Goal: Task Accomplishment & Management: Use online tool/utility

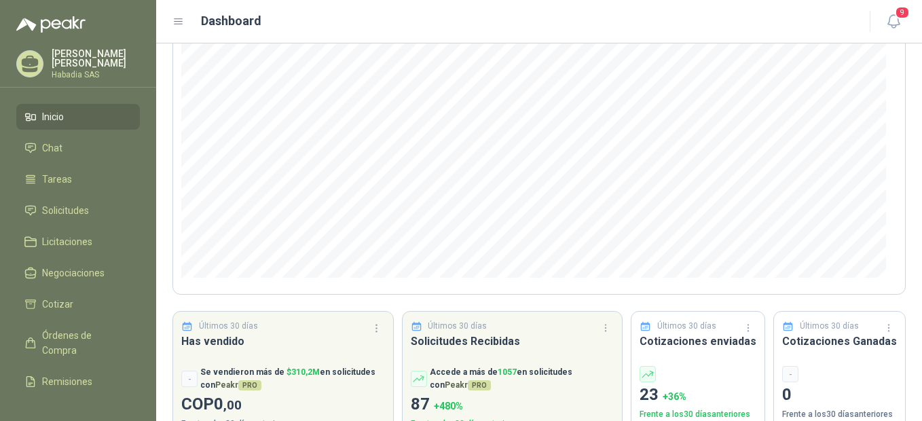
scroll to position [158, 0]
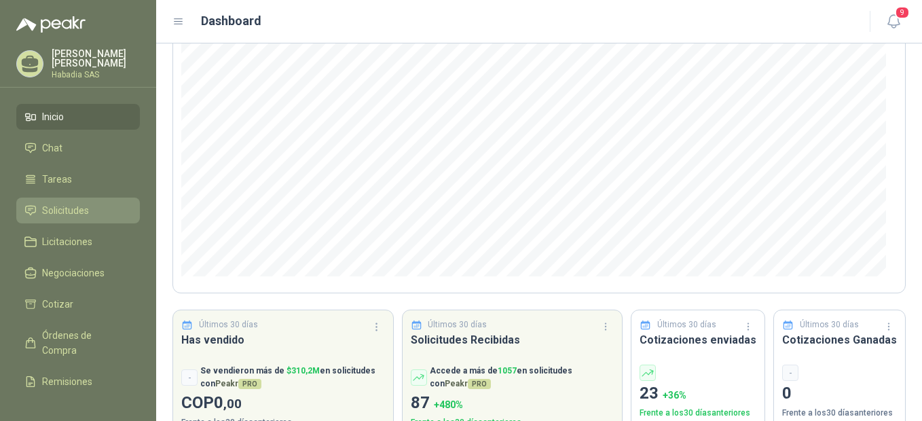
click at [45, 203] on span "Solicitudes" at bounding box center [65, 210] width 47 height 15
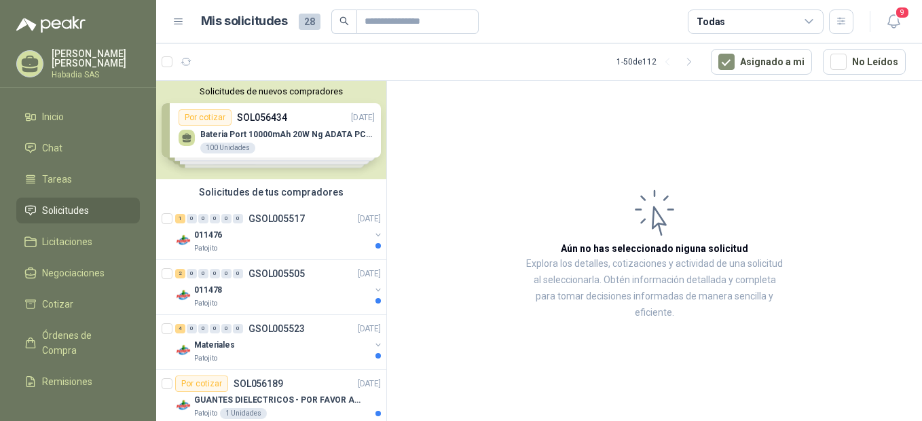
click at [259, 134] on div "Solicitudes de nuevos compradores Por cotizar SOL056434 [DATE] Bateria Port 100…" at bounding box center [271, 130] width 230 height 98
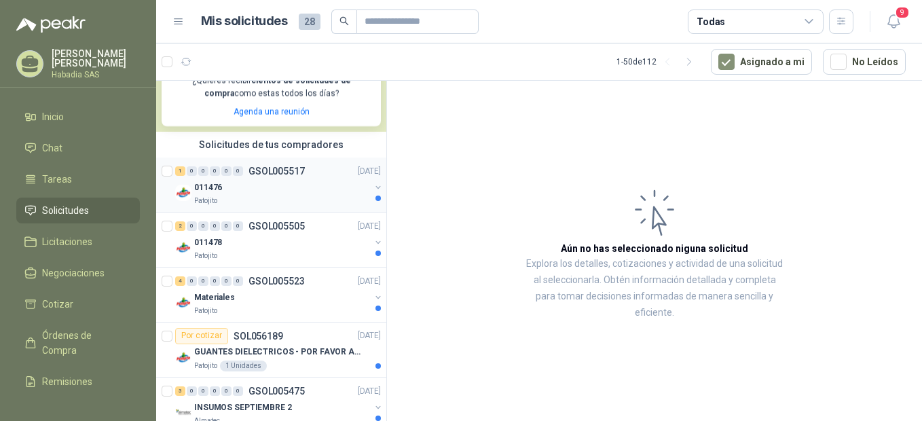
scroll to position [295, 0]
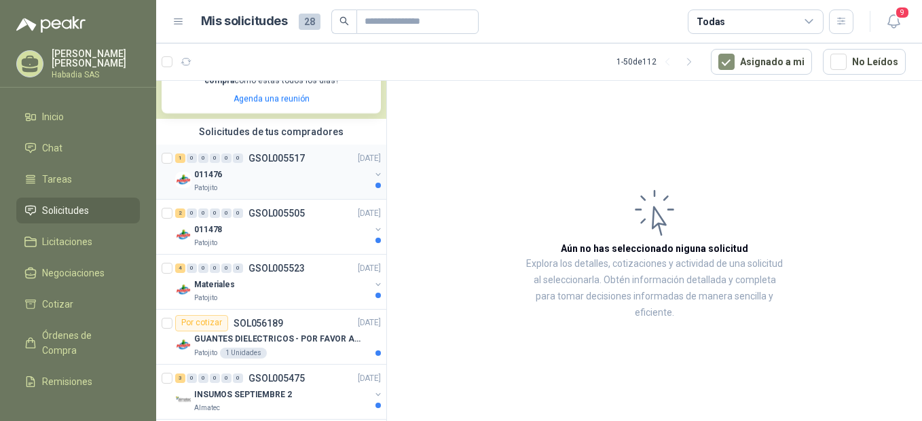
click at [230, 172] on div "011476" at bounding box center [282, 174] width 176 height 16
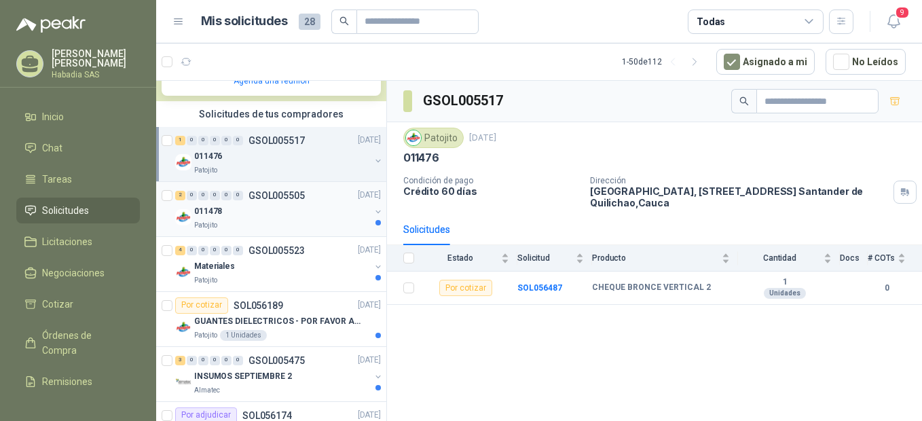
scroll to position [317, 0]
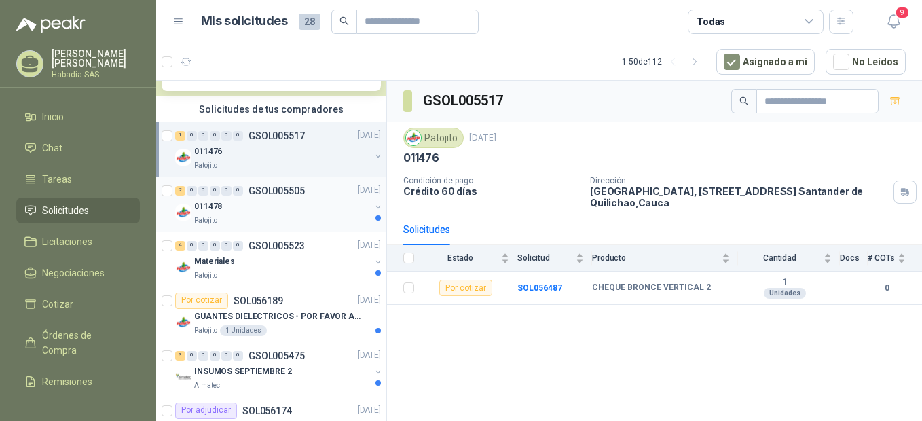
click at [218, 211] on p "011478" at bounding box center [208, 206] width 28 height 13
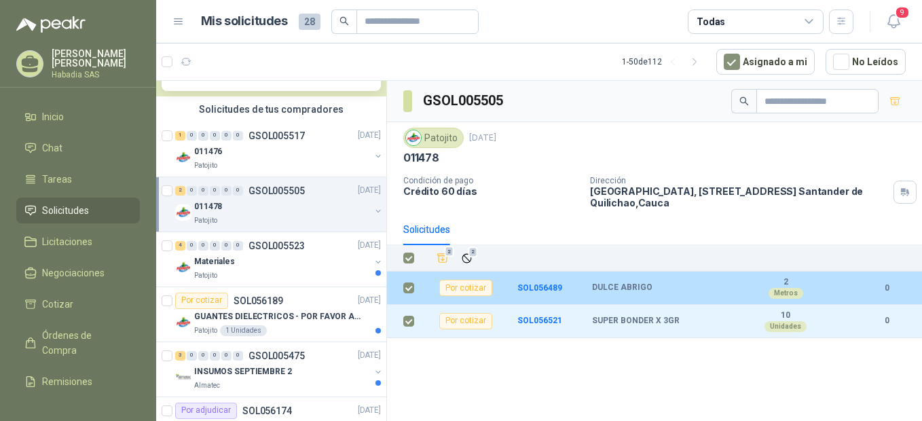
click at [474, 290] on div "Por cotizar" at bounding box center [465, 288] width 53 height 16
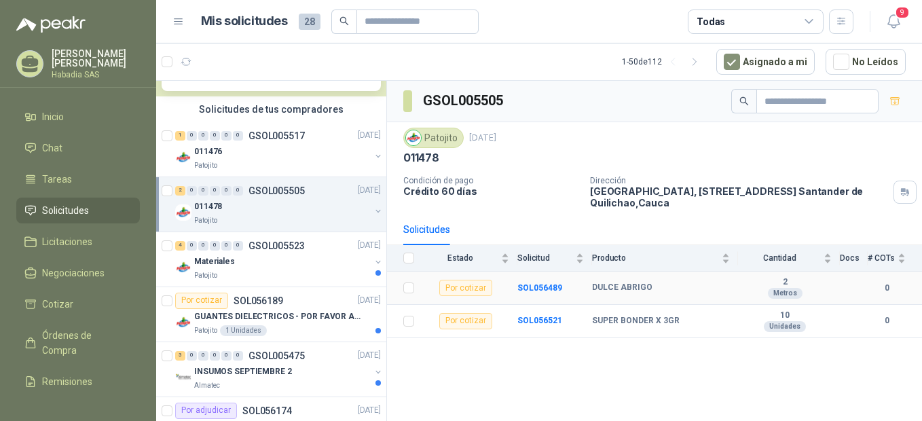
click at [469, 287] on div "Por cotizar" at bounding box center [465, 288] width 53 height 16
click at [538, 286] on b "SOL056489" at bounding box center [539, 288] width 45 height 10
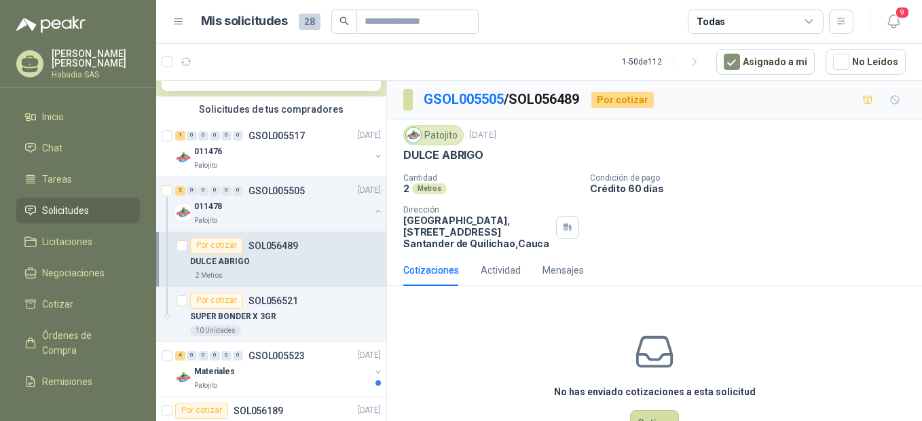
scroll to position [45, 0]
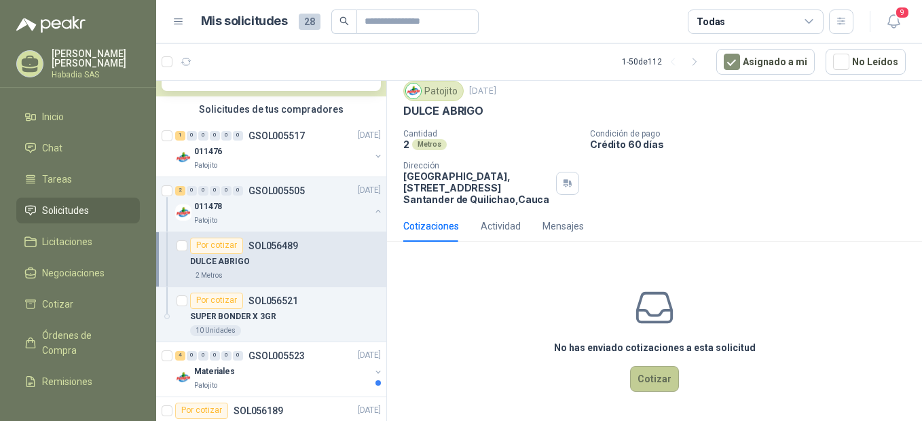
click at [656, 378] on button "Cotizar" at bounding box center [654, 379] width 49 height 26
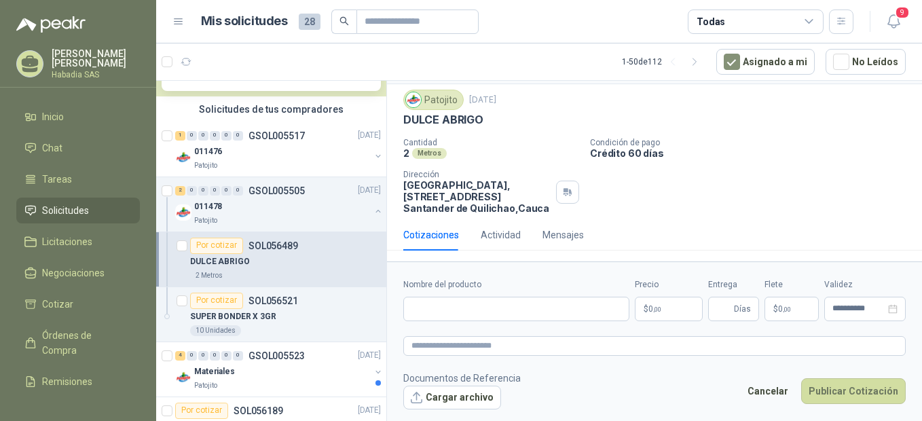
scroll to position [35, 0]
click at [446, 312] on input "Nombre del producto" at bounding box center [516, 309] width 226 height 24
type input "**********"
click at [655, 310] on span ",00" at bounding box center [657, 309] width 8 height 7
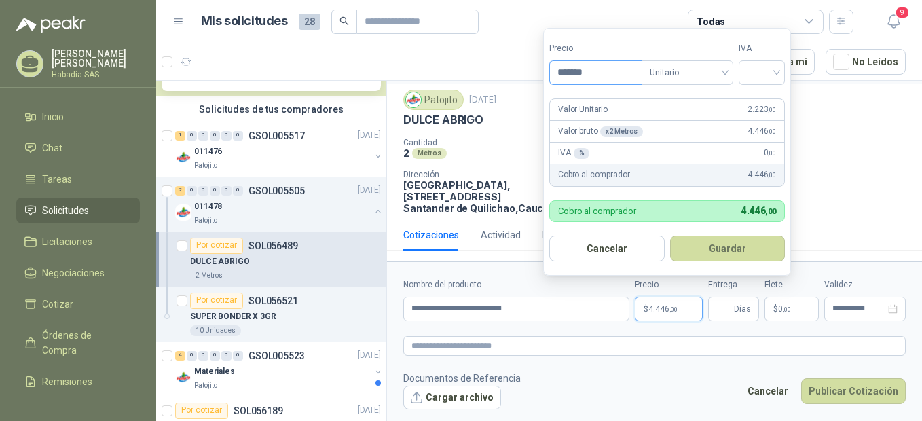
type input "*******"
click at [782, 74] on div at bounding box center [762, 72] width 46 height 24
click at [765, 94] on div "19%" at bounding box center [764, 100] width 25 height 15
click at [742, 246] on button "Guardar" at bounding box center [730, 249] width 117 height 26
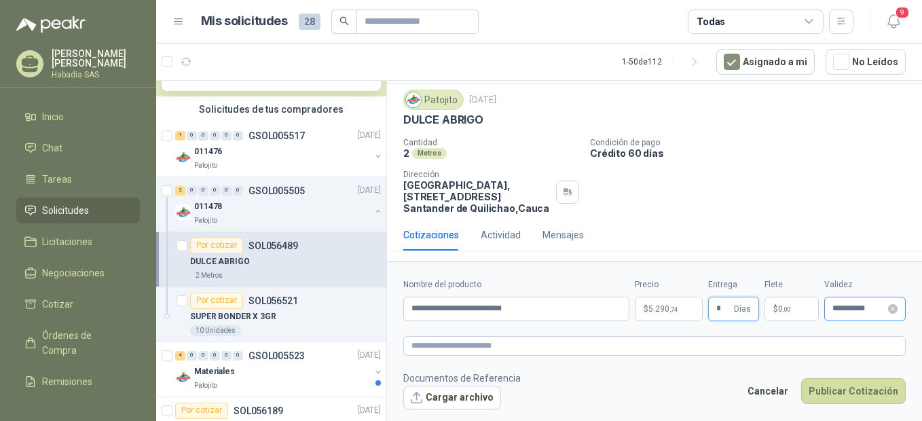
type input "*"
click at [863, 312] on input "**********" at bounding box center [859, 308] width 53 height 9
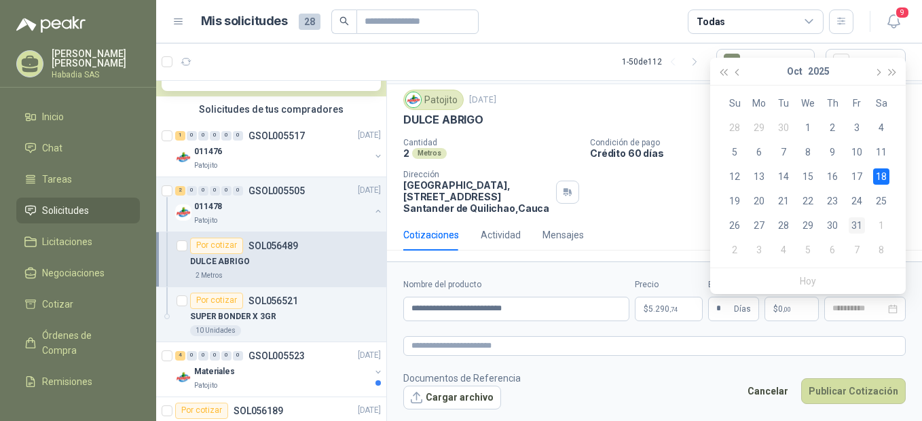
click at [858, 226] on div "31" at bounding box center [857, 225] width 16 height 16
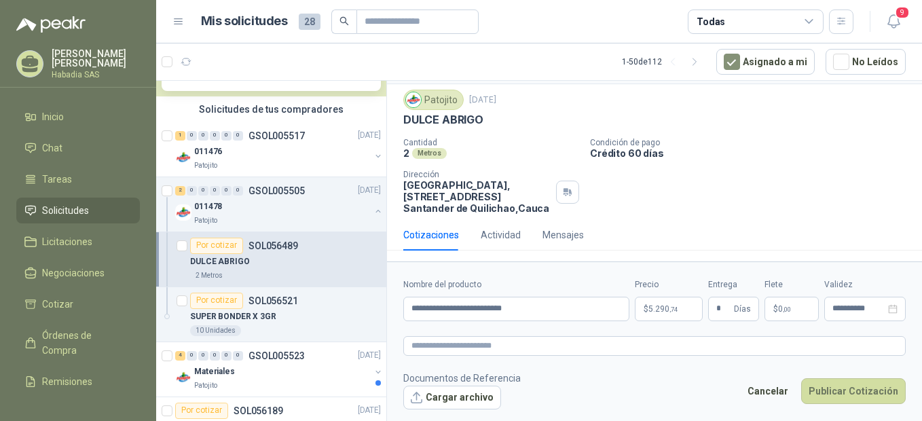
type input "**********"
click at [845, 388] on button "Publicar Cotización" at bounding box center [853, 391] width 105 height 26
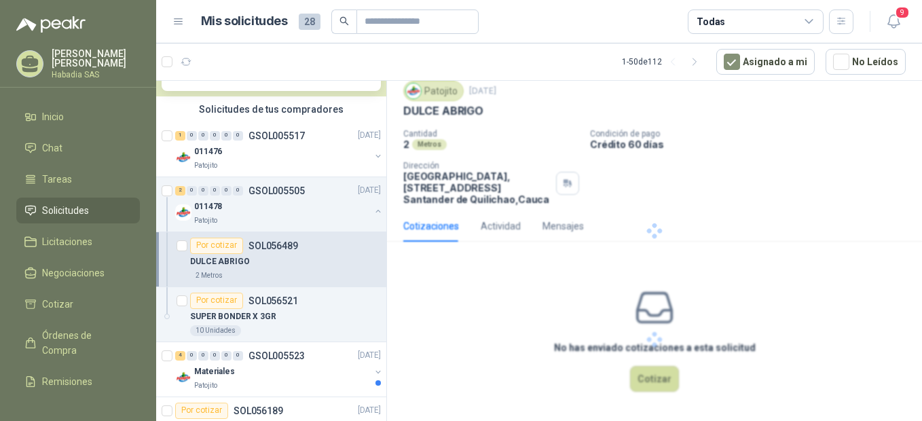
scroll to position [0, 0]
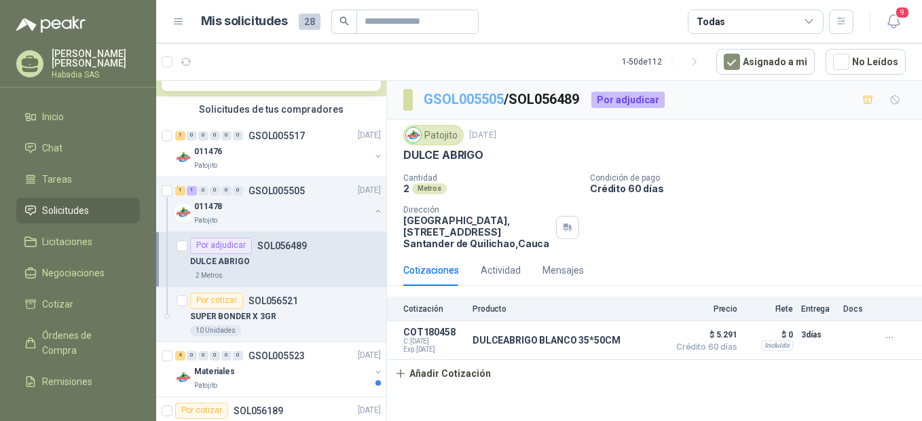
click at [458, 93] on link "GSOL005505" at bounding box center [464, 99] width 80 height 16
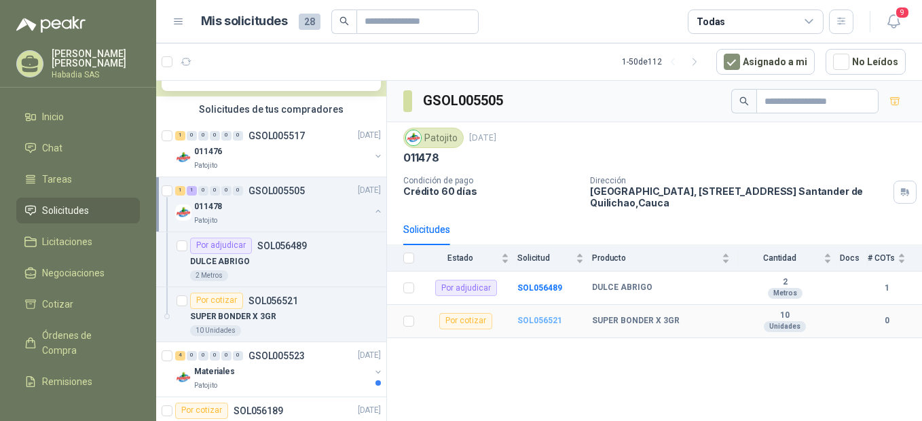
click at [549, 318] on b "SOL056521" at bounding box center [539, 321] width 45 height 10
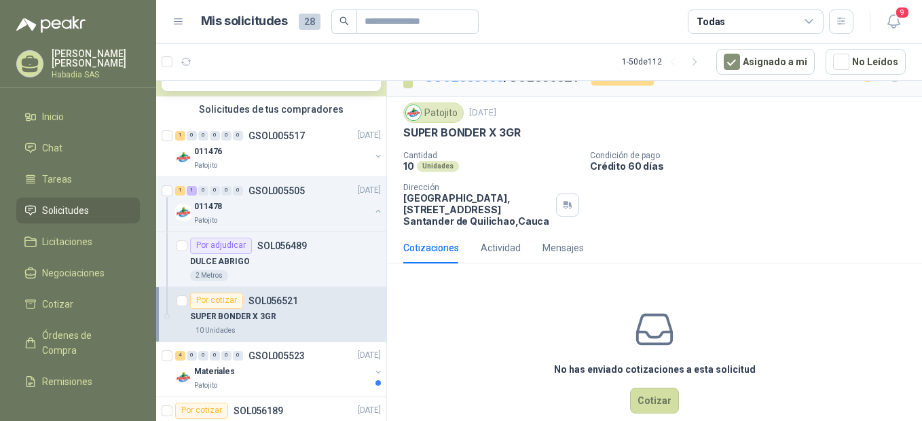
scroll to position [45, 0]
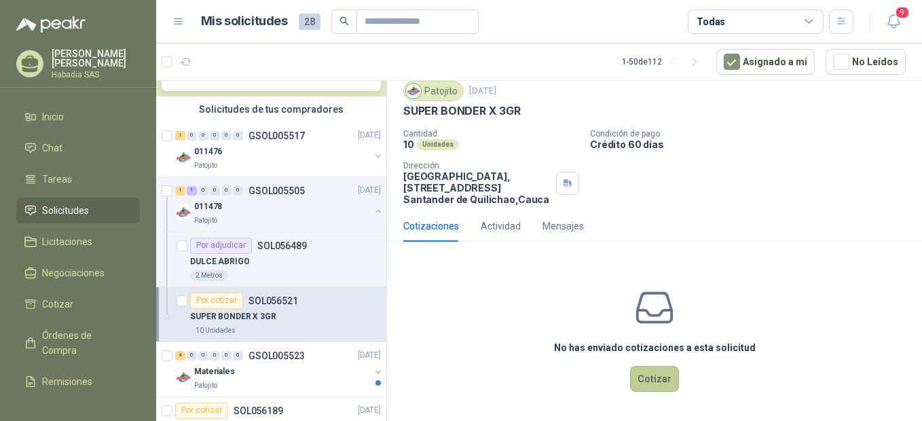
click at [651, 381] on button "Cotizar" at bounding box center [654, 379] width 49 height 26
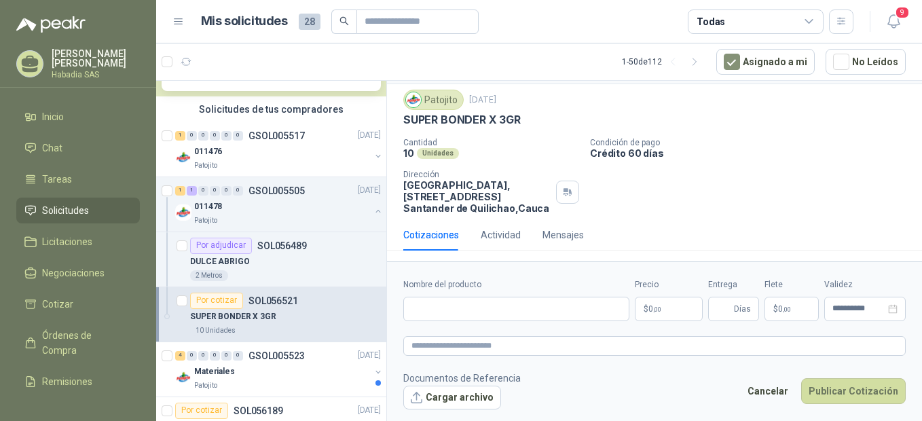
scroll to position [35, 0]
click at [472, 306] on input "Nombre del producto" at bounding box center [516, 309] width 226 height 24
type input "**********"
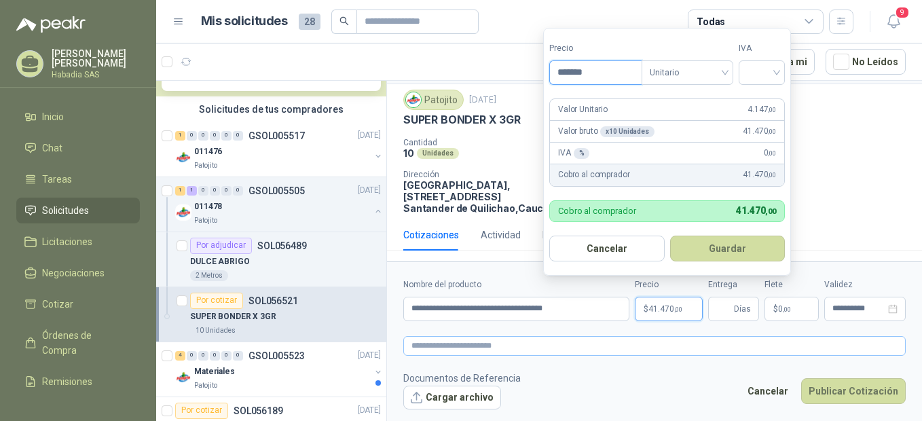
type input "*******"
click at [777, 73] on input "search" at bounding box center [762, 71] width 30 height 20
click at [759, 96] on div "19%" at bounding box center [764, 100] width 25 height 15
click at [726, 251] on button "Guardar" at bounding box center [730, 249] width 117 height 26
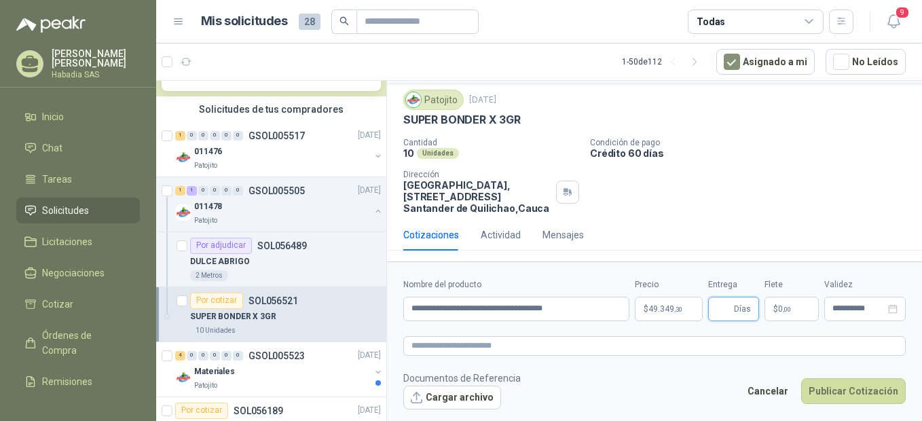
type input "*"
click at [894, 310] on icon "close-circle" at bounding box center [893, 309] width 10 height 10
type input "*"
click at [856, 313] on input at bounding box center [859, 308] width 53 height 9
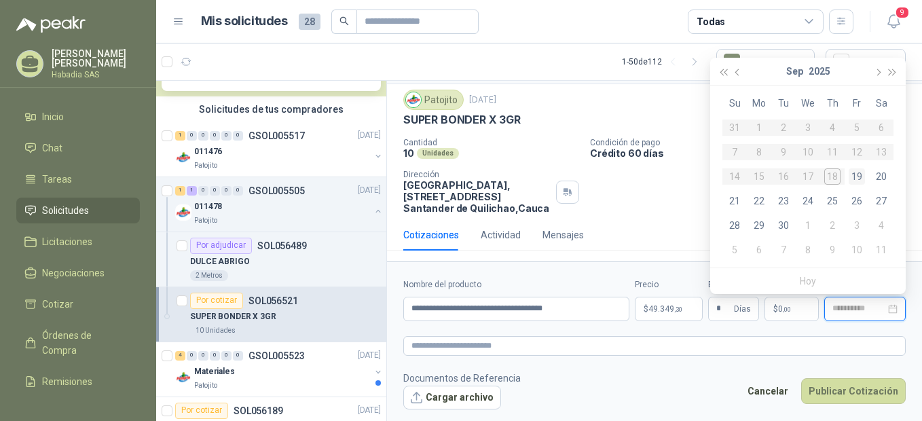
type input "**********"
click at [783, 223] on div "30" at bounding box center [783, 225] width 16 height 16
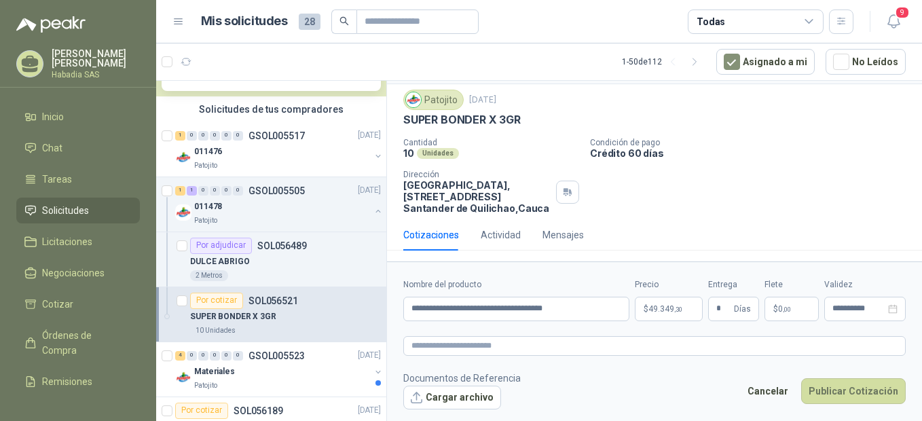
type input "**********"
click at [875, 392] on button "Publicar Cotización" at bounding box center [853, 391] width 105 height 26
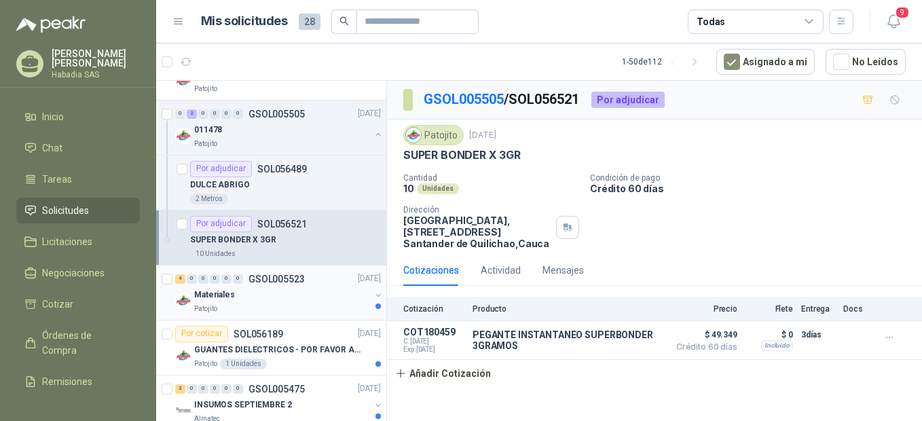
scroll to position [431, 0]
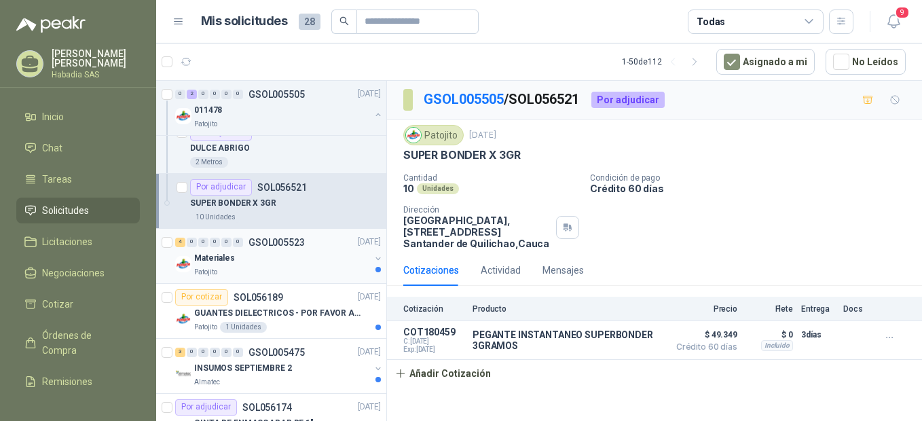
click at [209, 258] on p "Materiales" at bounding box center [214, 258] width 41 height 13
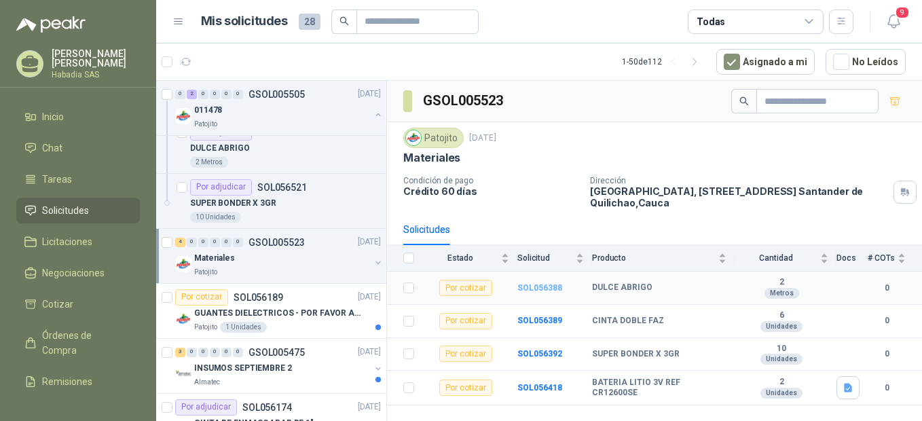
click at [539, 287] on b "SOL056388" at bounding box center [539, 288] width 45 height 10
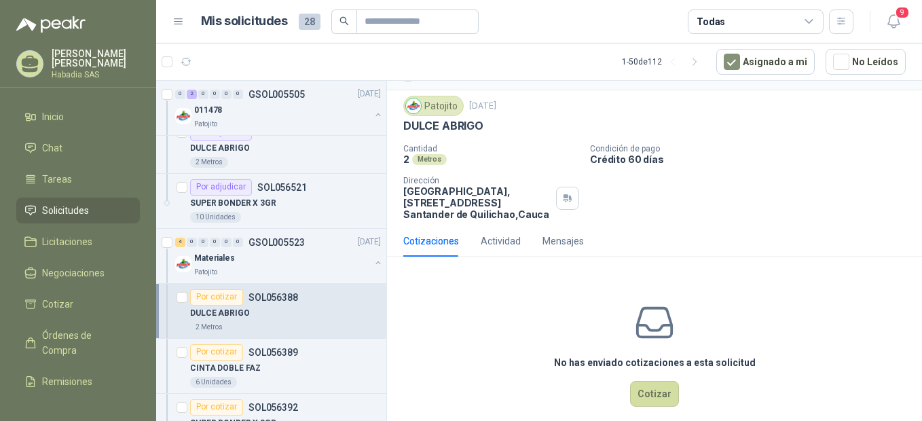
scroll to position [45, 0]
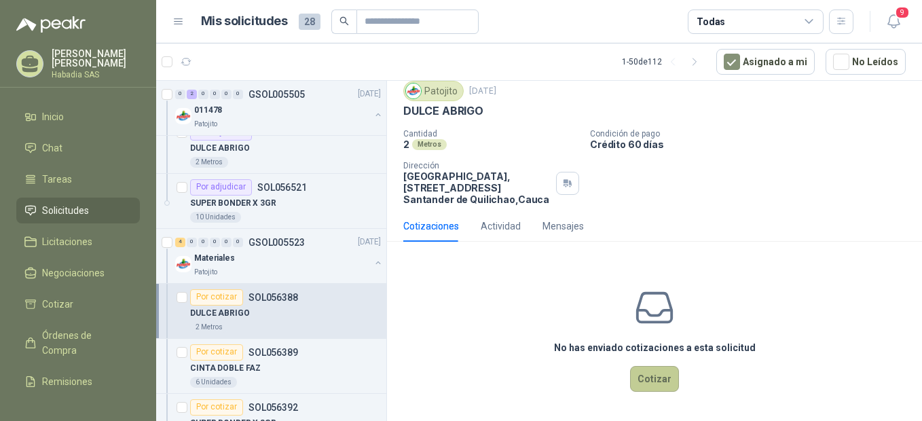
click at [656, 379] on button "Cotizar" at bounding box center [654, 379] width 49 height 26
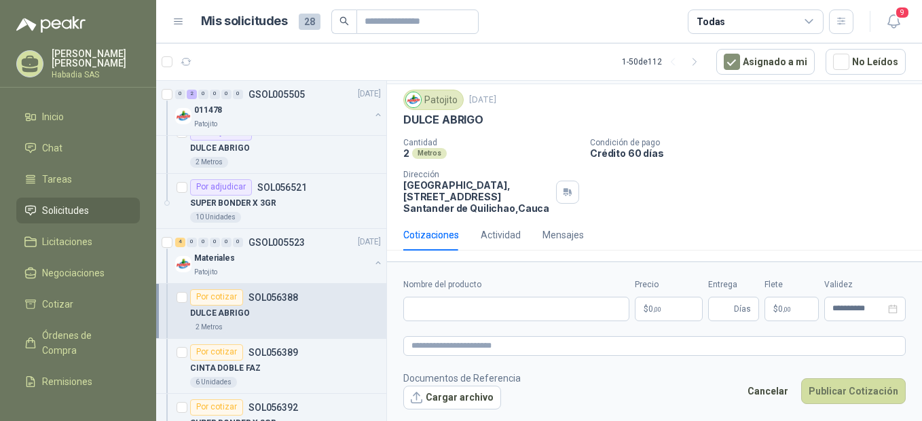
scroll to position [35, 0]
click at [431, 314] on input "Nombre del producto" at bounding box center [516, 309] width 226 height 24
type input "**********"
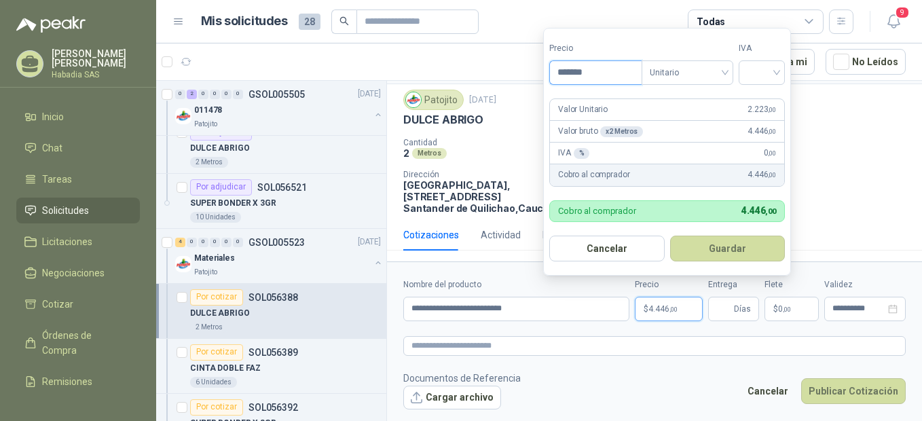
type input "*******"
click at [777, 69] on input "search" at bounding box center [762, 71] width 30 height 20
click at [756, 103] on div "19%" at bounding box center [764, 100] width 25 height 15
click at [710, 245] on button "Guardar" at bounding box center [730, 249] width 117 height 26
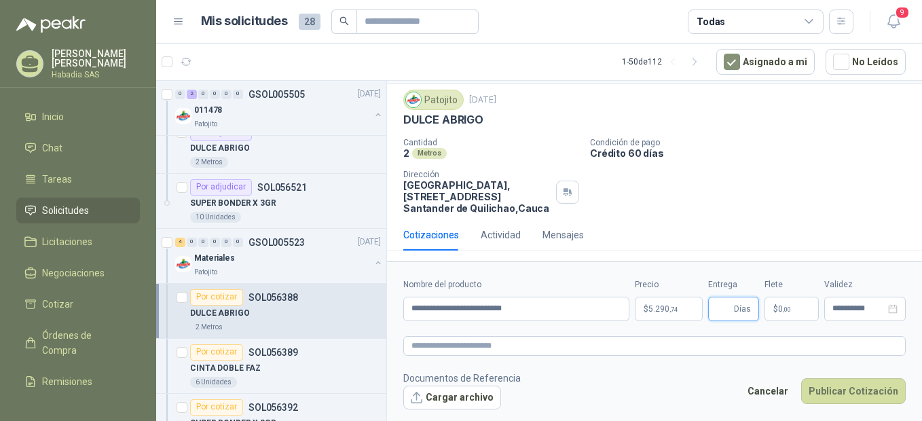
type input "*"
click at [892, 310] on icon "close-circle" at bounding box center [893, 309] width 10 height 10
type input "*"
click at [866, 309] on input at bounding box center [859, 308] width 53 height 9
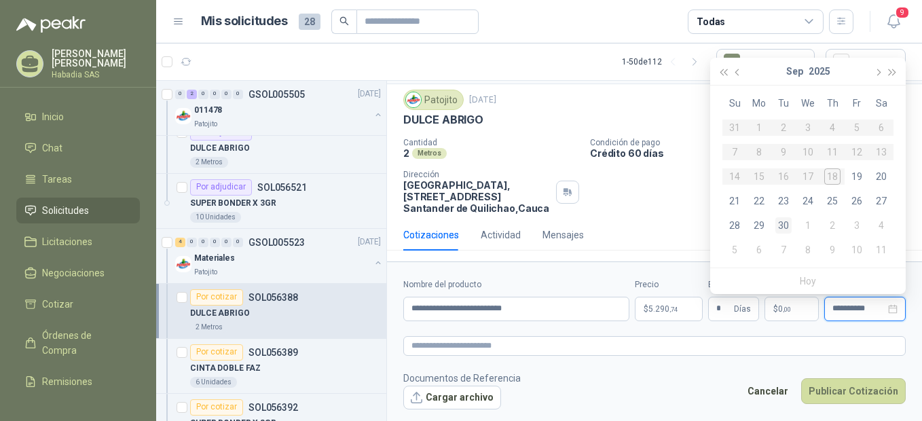
type input "**********"
click at [780, 225] on div "30" at bounding box center [783, 225] width 16 height 16
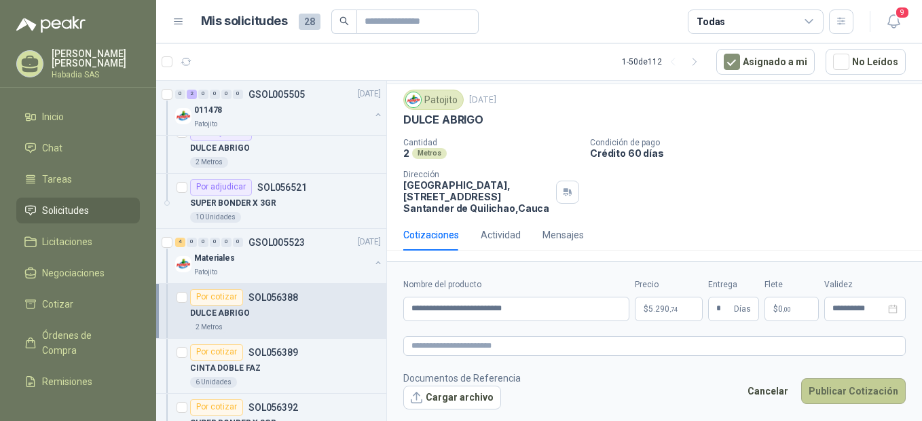
click at [862, 394] on button "Publicar Cotización" at bounding box center [853, 391] width 105 height 26
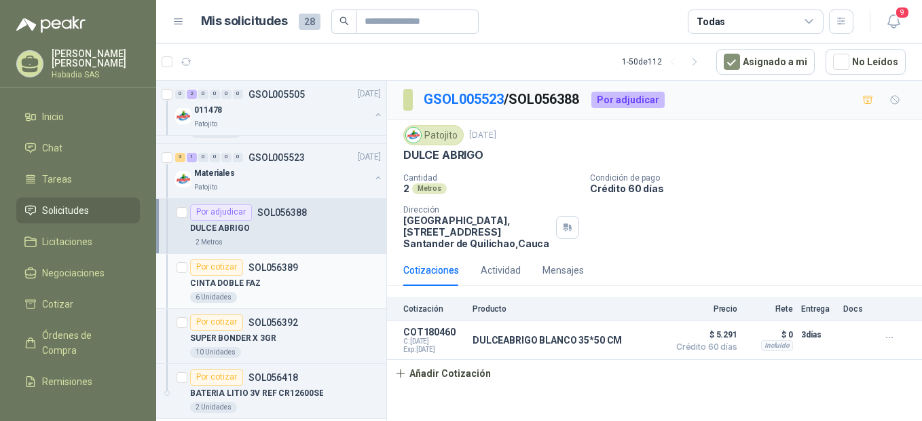
scroll to position [521, 0]
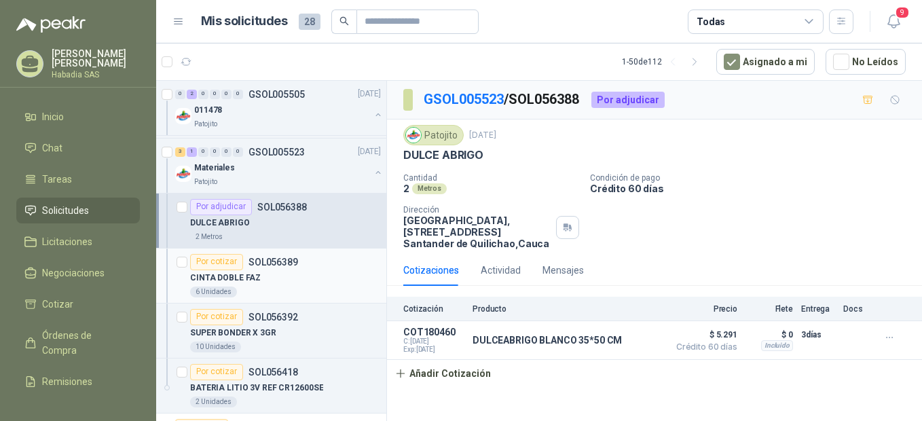
click at [262, 262] on p "SOL056389" at bounding box center [274, 262] width 50 height 10
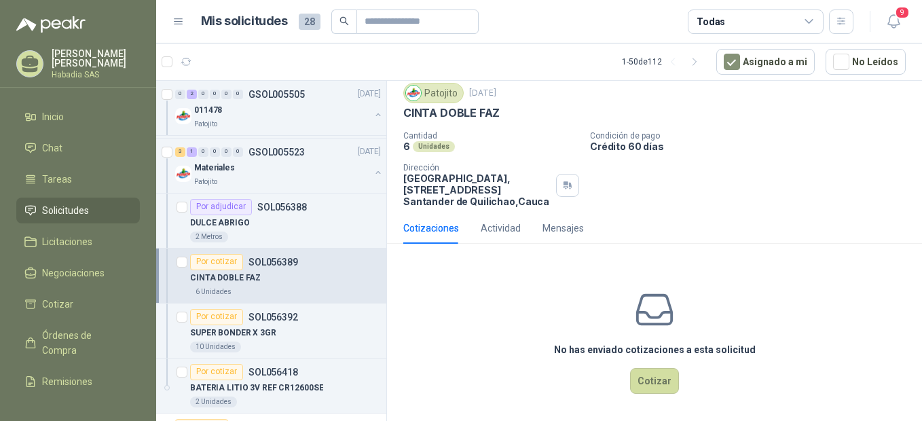
scroll to position [45, 0]
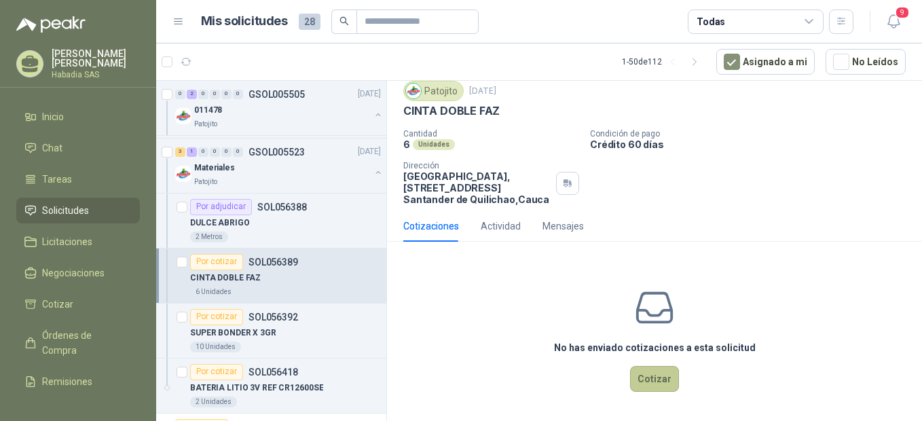
click at [649, 384] on button "Cotizar" at bounding box center [654, 379] width 49 height 26
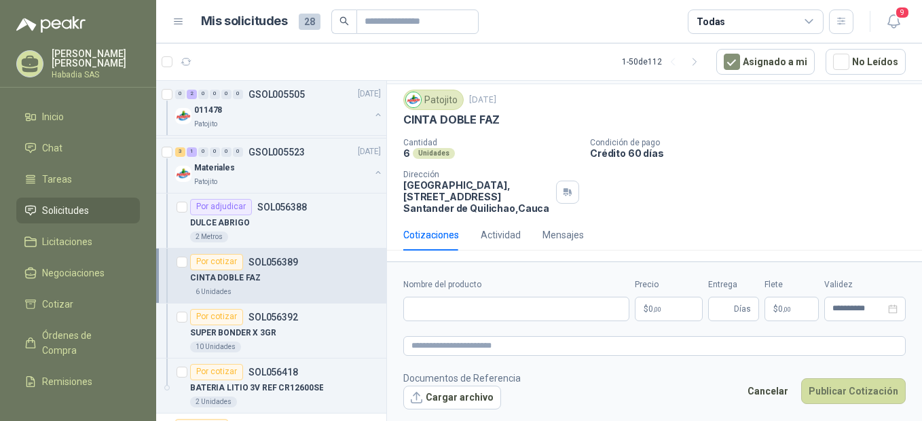
scroll to position [35, 0]
click at [480, 298] on input "Nombre del producto" at bounding box center [516, 309] width 226 height 24
type input "**********"
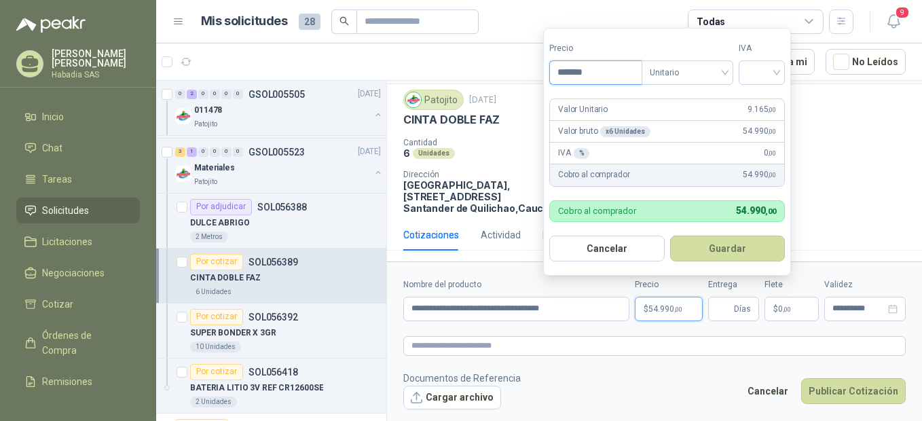
type input "*******"
click at [776, 69] on input "search" at bounding box center [762, 71] width 30 height 20
click at [767, 98] on div "19%" at bounding box center [764, 100] width 25 height 15
click at [744, 245] on button "Guardar" at bounding box center [730, 249] width 117 height 26
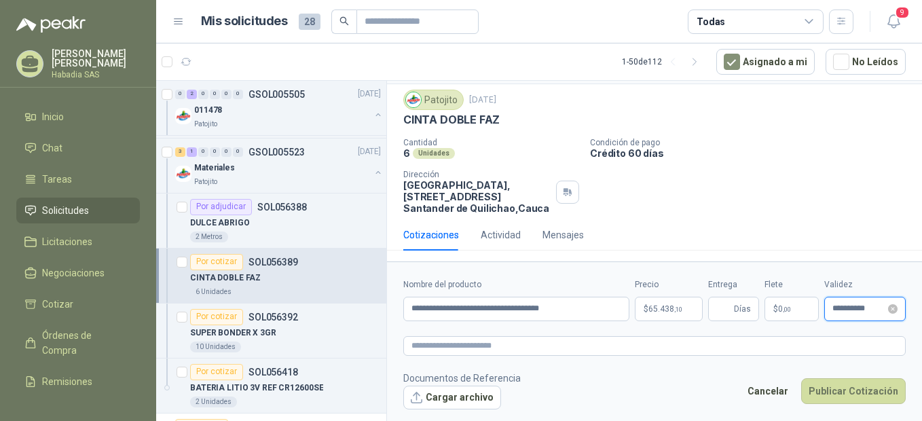
click at [844, 306] on input "**********" at bounding box center [859, 308] width 53 height 9
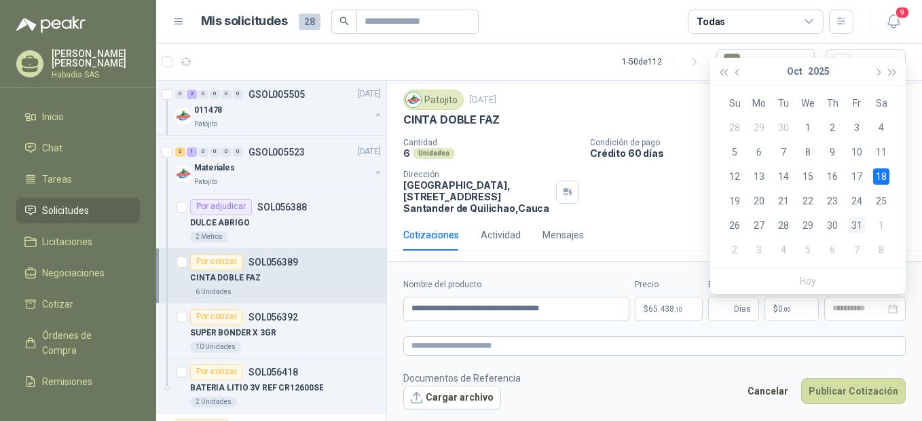
click at [859, 221] on div "31" at bounding box center [857, 225] width 16 height 16
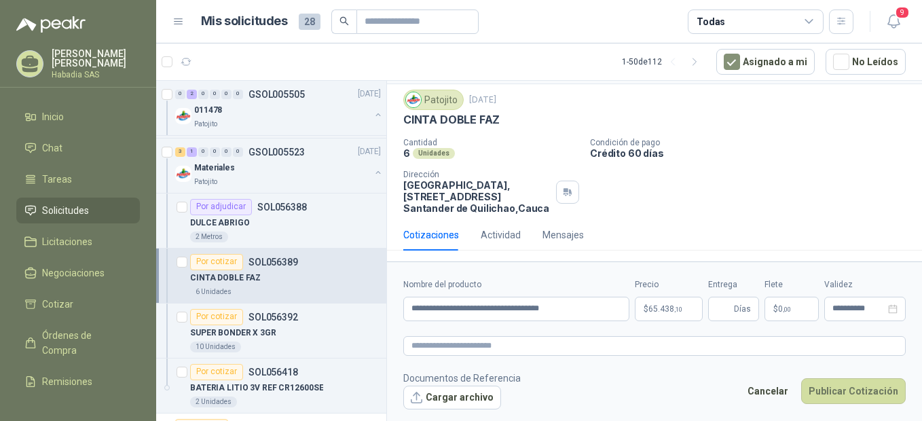
type input "**********"
click at [875, 388] on button "Publicar Cotización" at bounding box center [853, 391] width 105 height 26
type input "*"
click at [845, 390] on button "Publicar Cotización" at bounding box center [853, 391] width 105 height 26
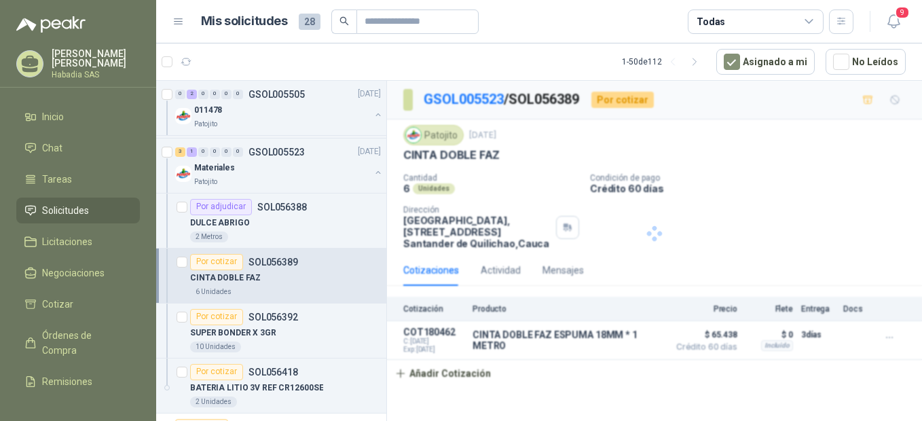
scroll to position [0, 0]
click at [253, 324] on div "Por cotizar SOL056392" at bounding box center [244, 317] width 108 height 16
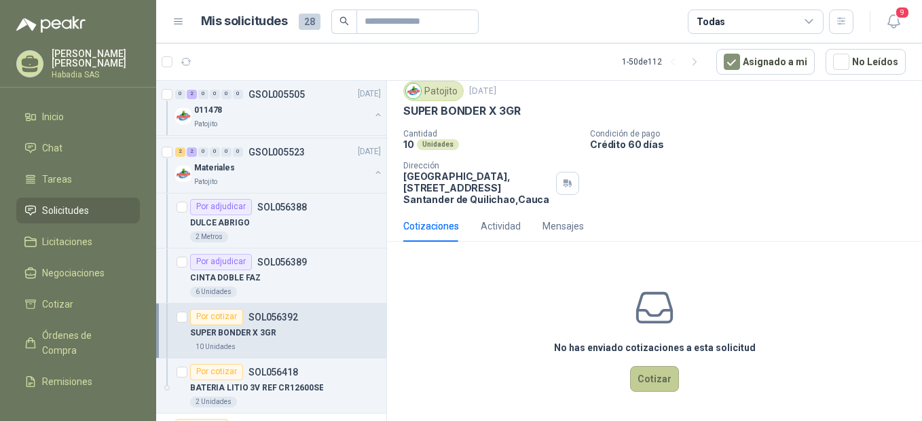
click at [647, 378] on button "Cotizar" at bounding box center [654, 379] width 49 height 26
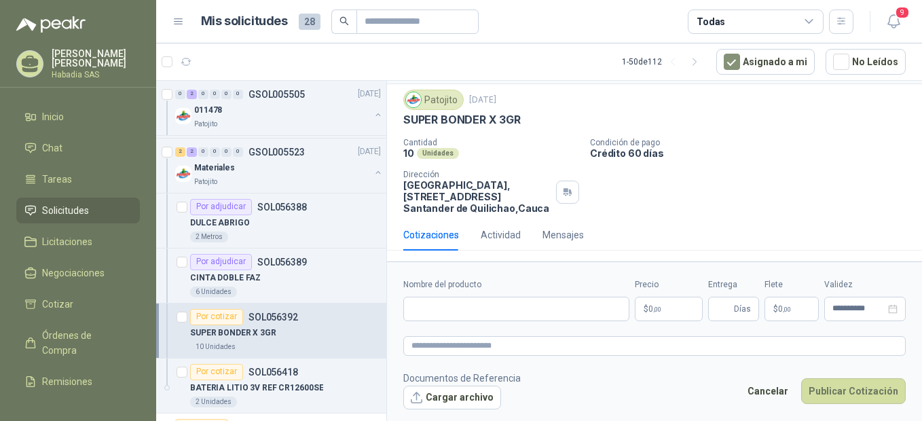
scroll to position [35, 0]
click at [432, 308] on input "Nombre del producto" at bounding box center [516, 309] width 226 height 24
type input "**********"
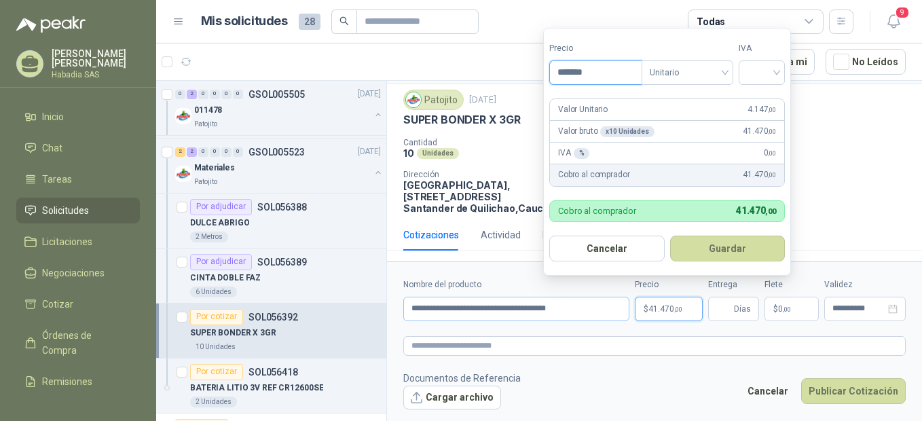
type input "*******"
click at [776, 67] on input "search" at bounding box center [762, 71] width 30 height 20
drag, startPoint x: 770, startPoint y: 98, endPoint x: 768, endPoint y: 111, distance: 13.1
click at [769, 98] on div "19%" at bounding box center [764, 100] width 25 height 15
click at [732, 251] on button "Guardar" at bounding box center [730, 249] width 117 height 26
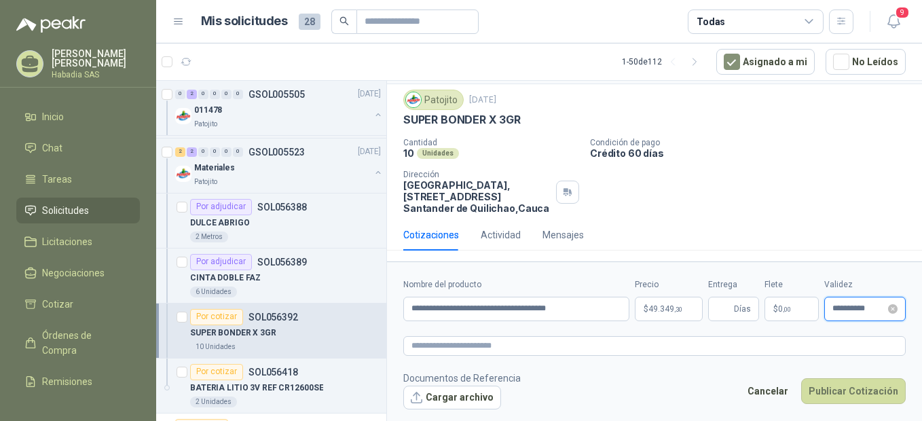
click at [879, 310] on input "**********" at bounding box center [859, 308] width 53 height 9
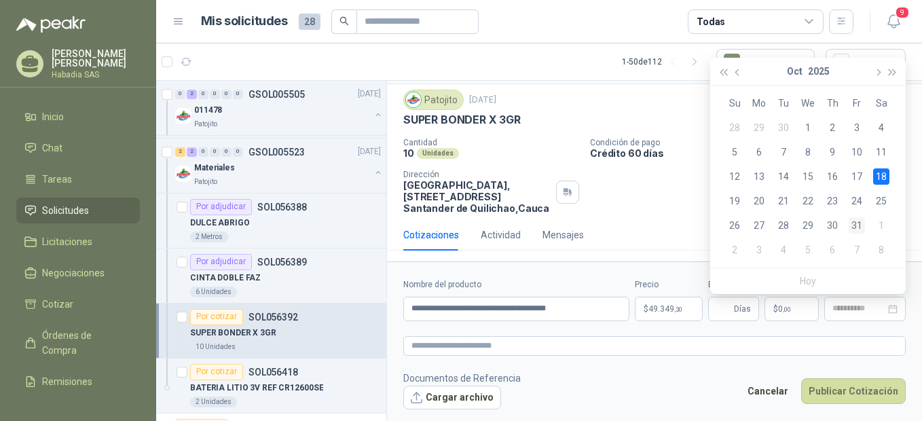
click at [853, 221] on div "31" at bounding box center [857, 225] width 16 height 16
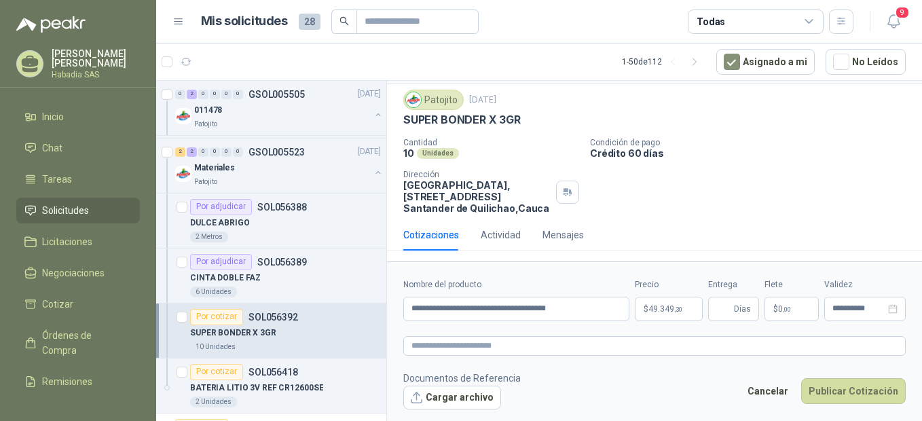
type input "**********"
click at [859, 388] on button "Publicar Cotización" at bounding box center [853, 391] width 105 height 26
type input "*"
click at [851, 388] on button "Publicar Cotización" at bounding box center [853, 391] width 105 height 26
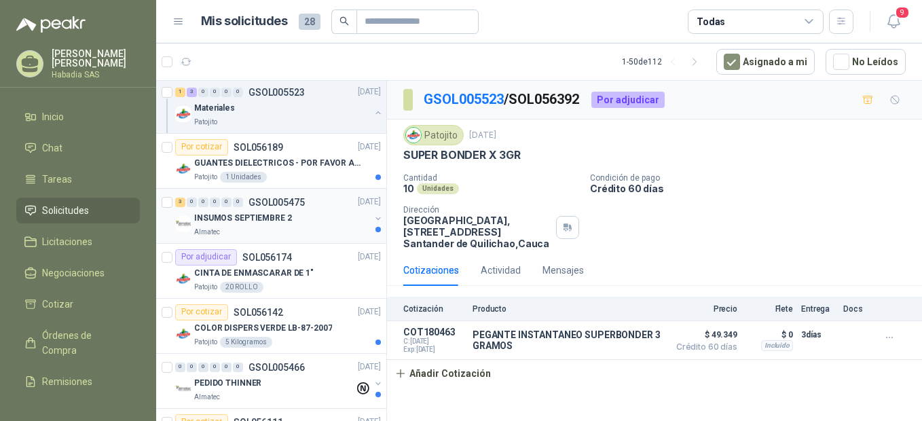
scroll to position [838, 0]
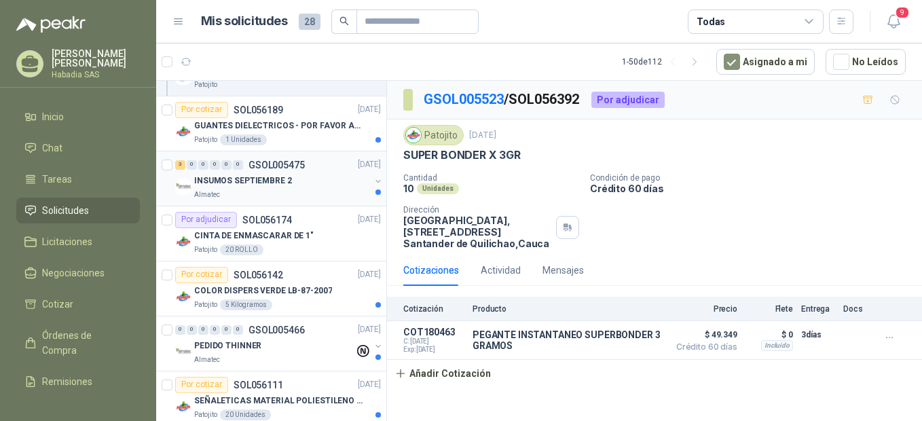
click at [242, 176] on p "INSUMOS SEPTIEMBRE 2" at bounding box center [243, 181] width 98 height 13
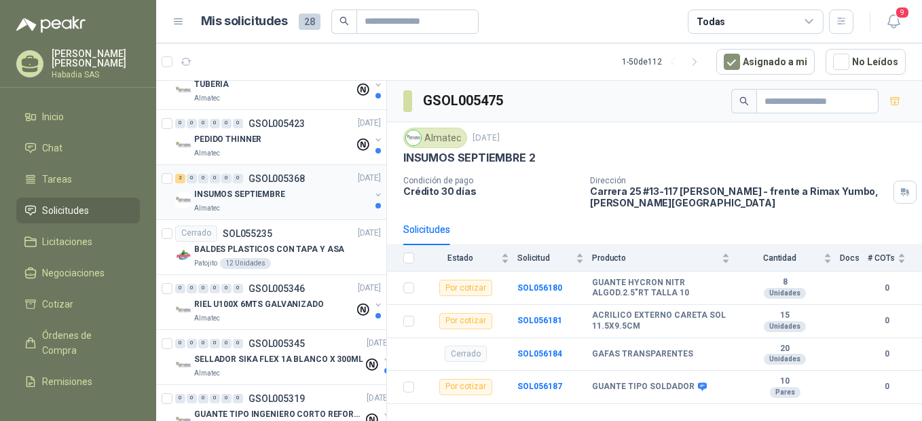
scroll to position [1404, 0]
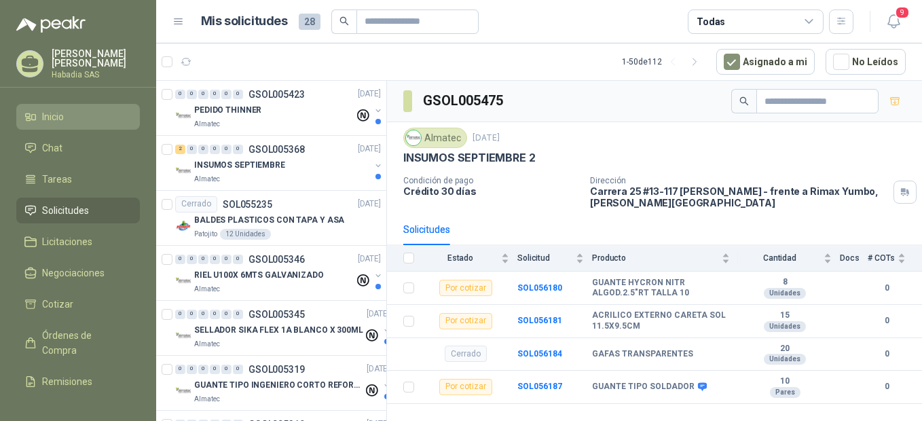
click at [56, 111] on span "Inicio" at bounding box center [53, 116] width 22 height 15
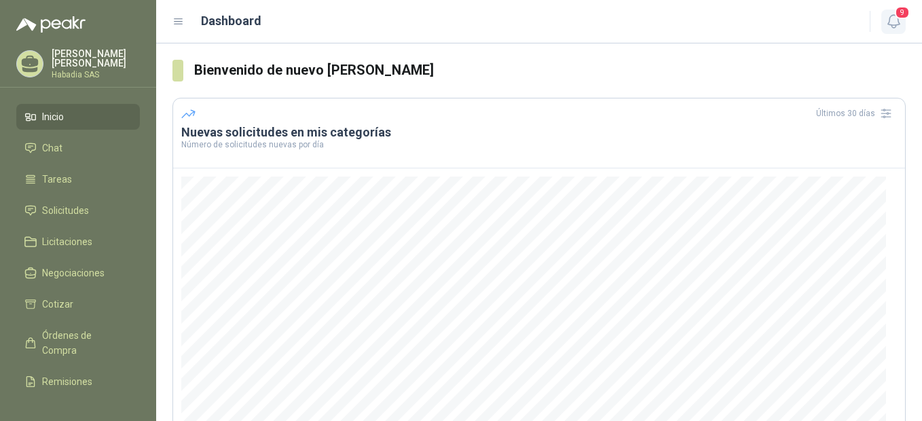
click at [895, 16] on span "9" at bounding box center [902, 12] width 15 height 13
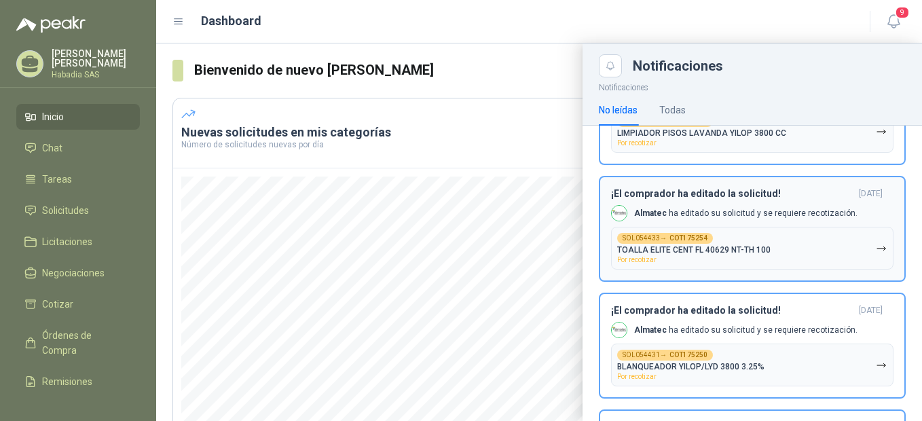
scroll to position [657, 0]
